Goal: Find specific fact: Find specific fact

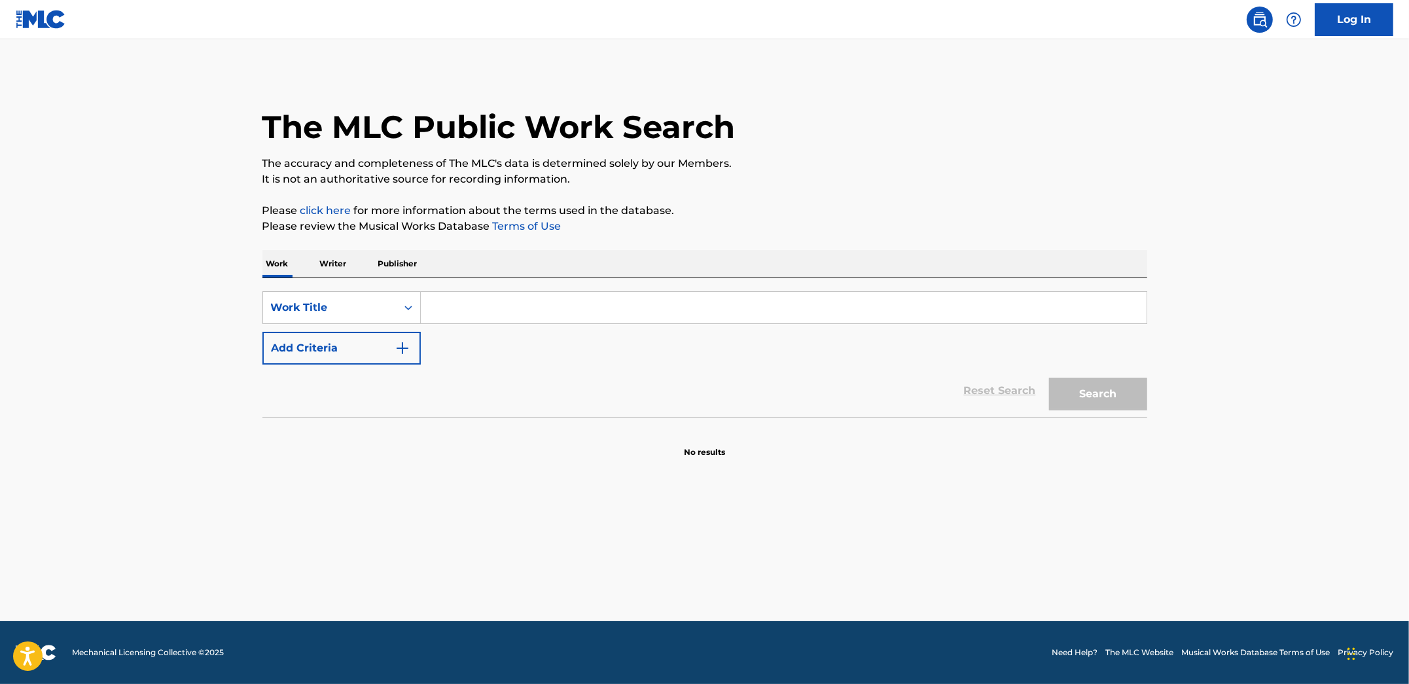
click at [471, 312] on input "Search Form" at bounding box center [784, 307] width 726 height 31
type input "the wolf, the king, and the snake"
click at [340, 346] on button "Add Criteria" at bounding box center [341, 348] width 158 height 33
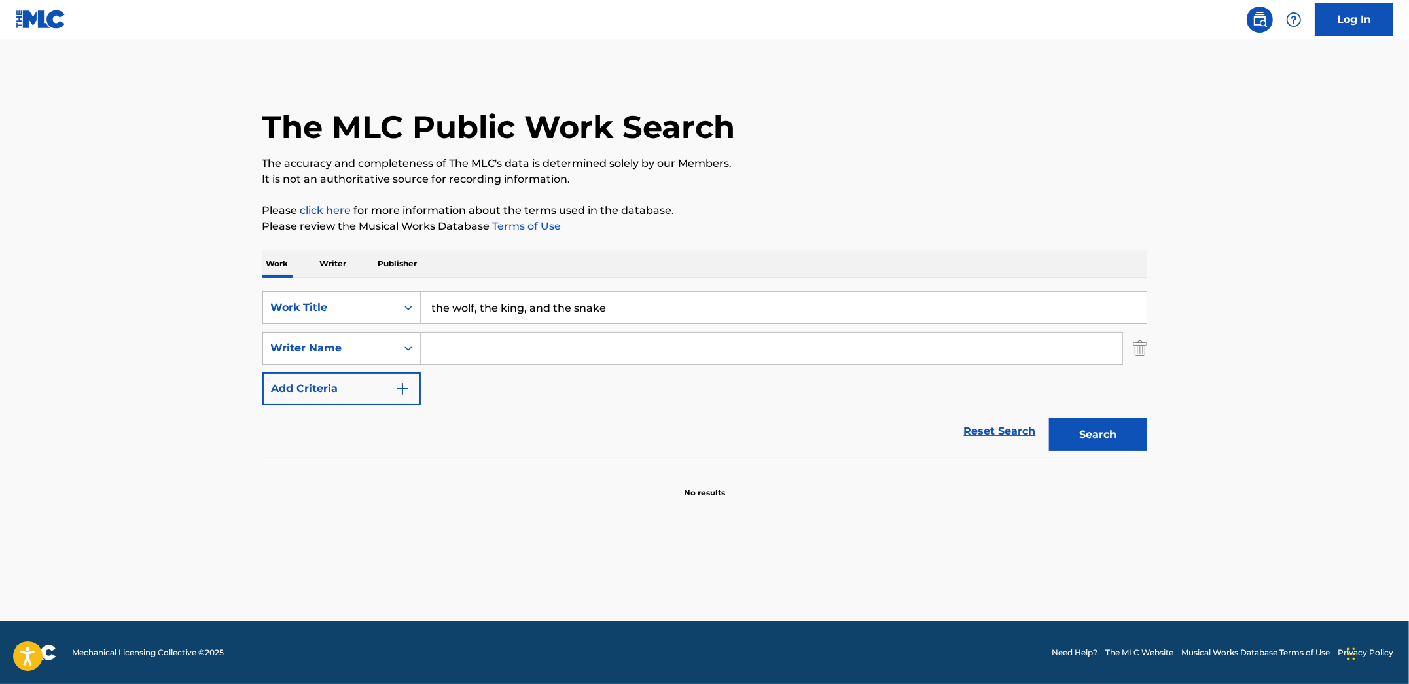
click at [429, 346] on input "Search Form" at bounding box center [772, 348] width 702 height 31
paste input "[PERSON_NAME]"
type input "[PERSON_NAME]"
click at [1049, 418] on button "Search" at bounding box center [1098, 434] width 98 height 33
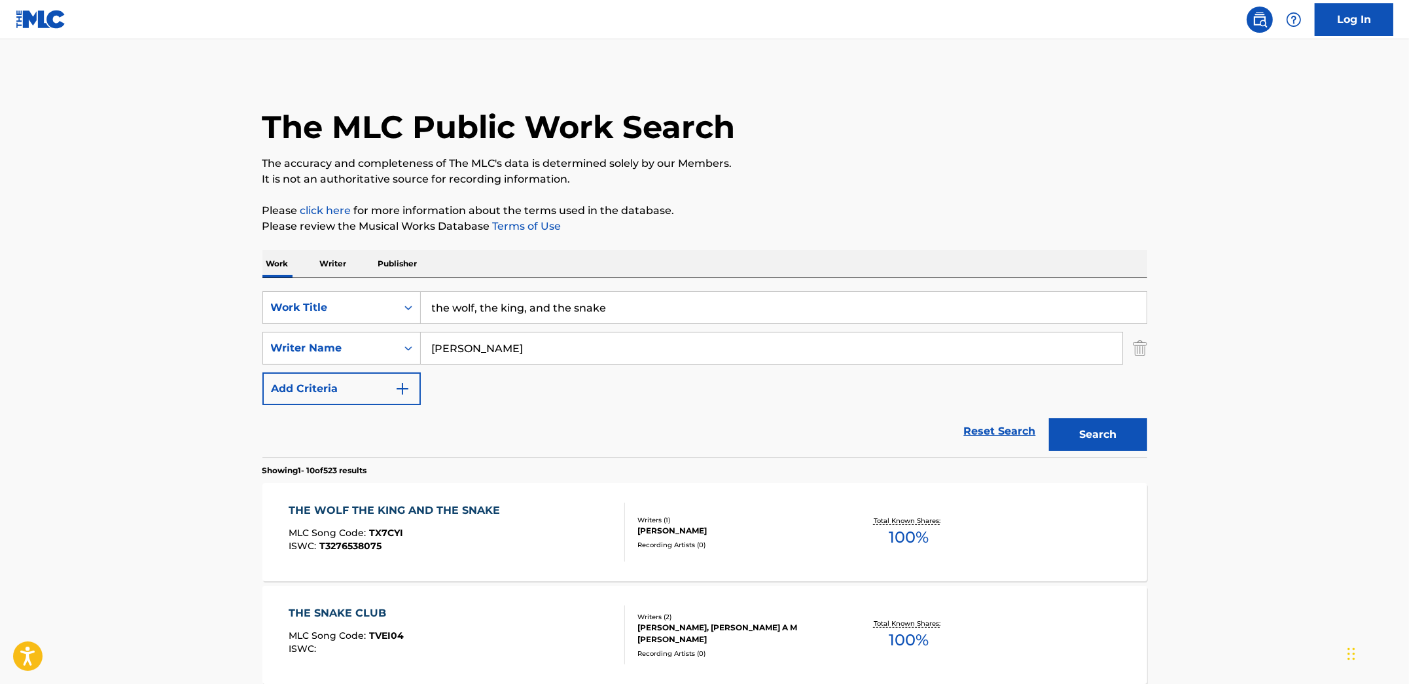
click at [471, 530] on div "MLC Song Code : TX7CYI" at bounding box center [398, 534] width 218 height 13
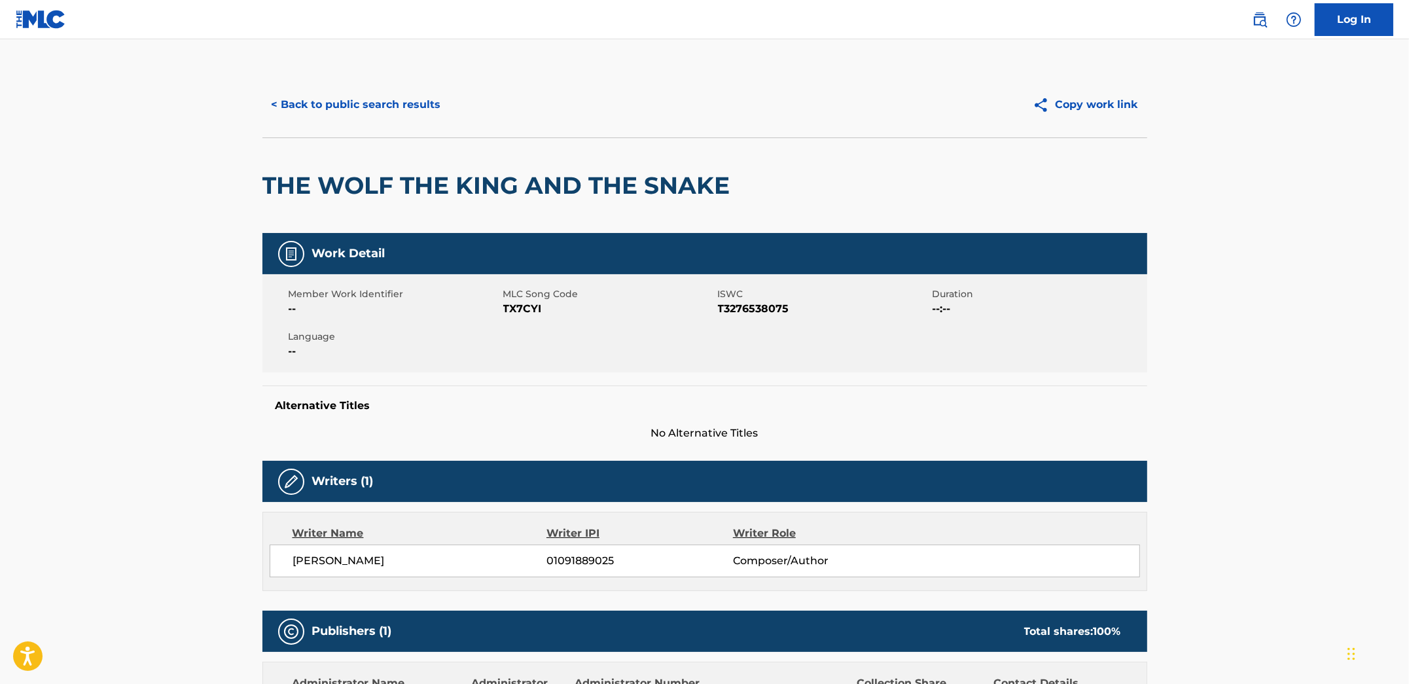
click at [772, 312] on span "T3276538075" at bounding box center [823, 309] width 211 height 16
copy span "T3276538075"
